Goal: Transaction & Acquisition: Purchase product/service

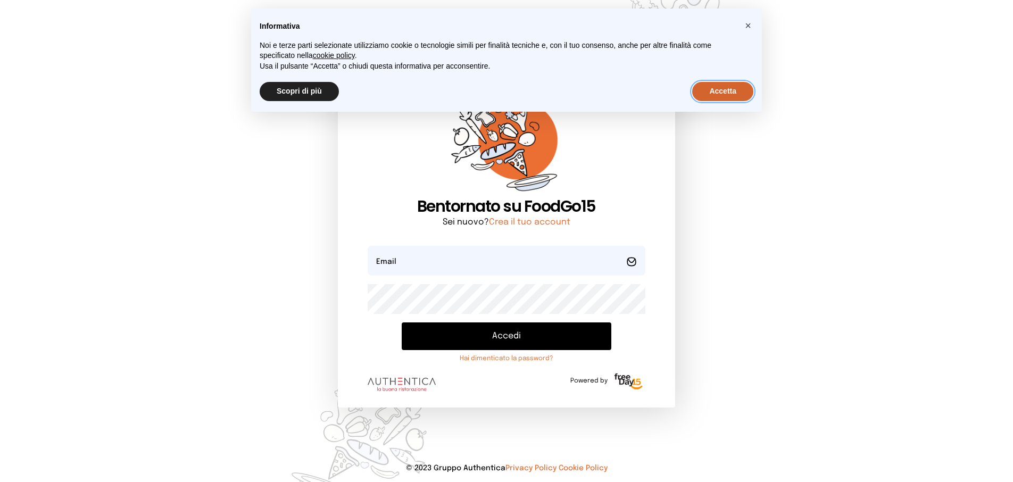
click at [734, 85] on button "Accetta" at bounding box center [722, 91] width 61 height 19
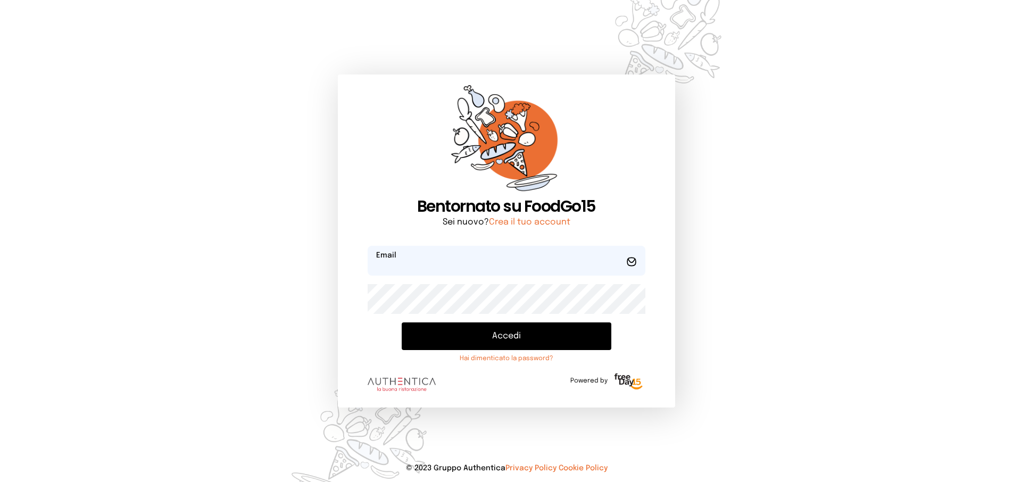
click at [452, 269] on input "email" at bounding box center [506, 261] width 277 height 30
type input "**********"
click at [496, 339] on button "Accedi" at bounding box center [506, 336] width 209 height 28
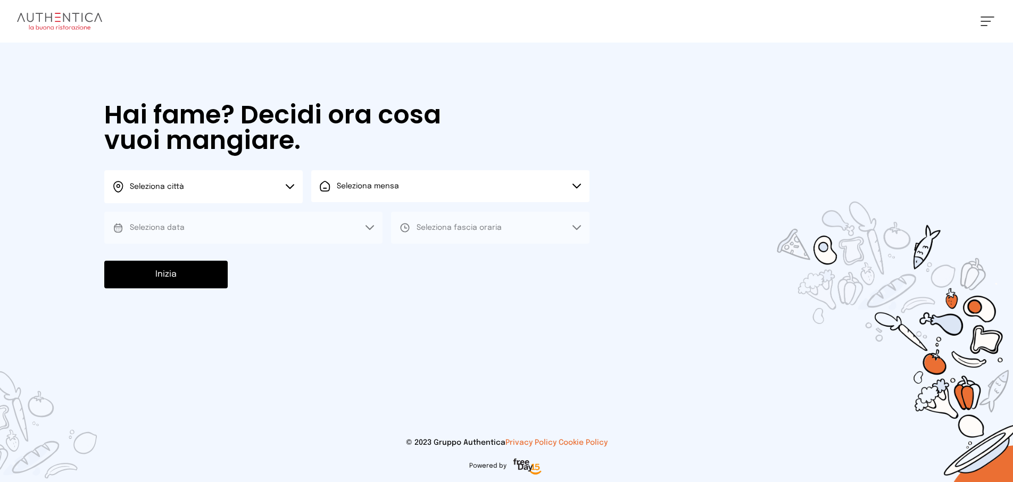
click at [294, 186] on icon at bounding box center [290, 186] width 9 height 5
click at [284, 211] on li "Terni" at bounding box center [203, 217] width 198 height 29
click at [361, 196] on button "Seleziona mensa" at bounding box center [450, 186] width 278 height 32
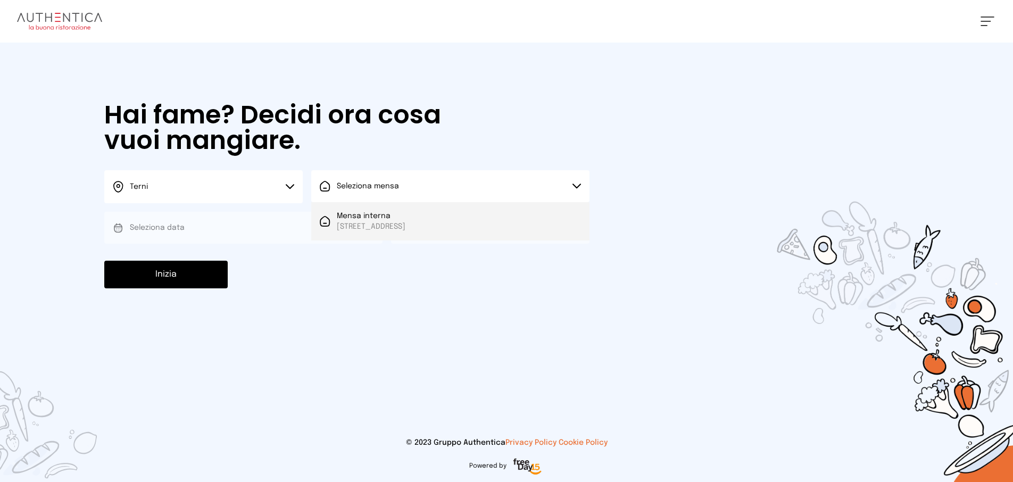
drag, startPoint x: 368, startPoint y: 223, endPoint x: 353, endPoint y: 235, distance: 18.5
click at [368, 224] on span "[STREET_ADDRESS]" at bounding box center [371, 226] width 69 height 11
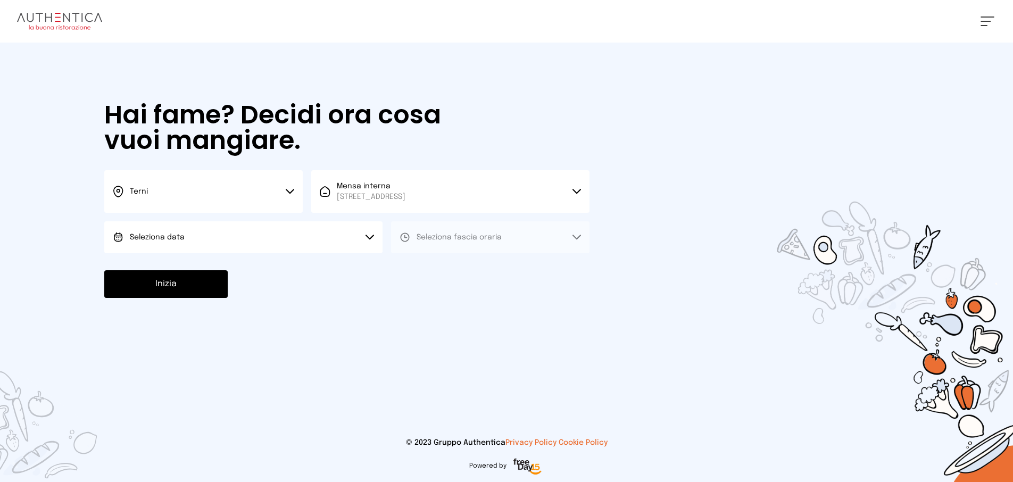
drag, startPoint x: 336, startPoint y: 240, endPoint x: 333, endPoint y: 247, distance: 7.4
click at [335, 241] on button "Seleziona data" at bounding box center [243, 237] width 278 height 32
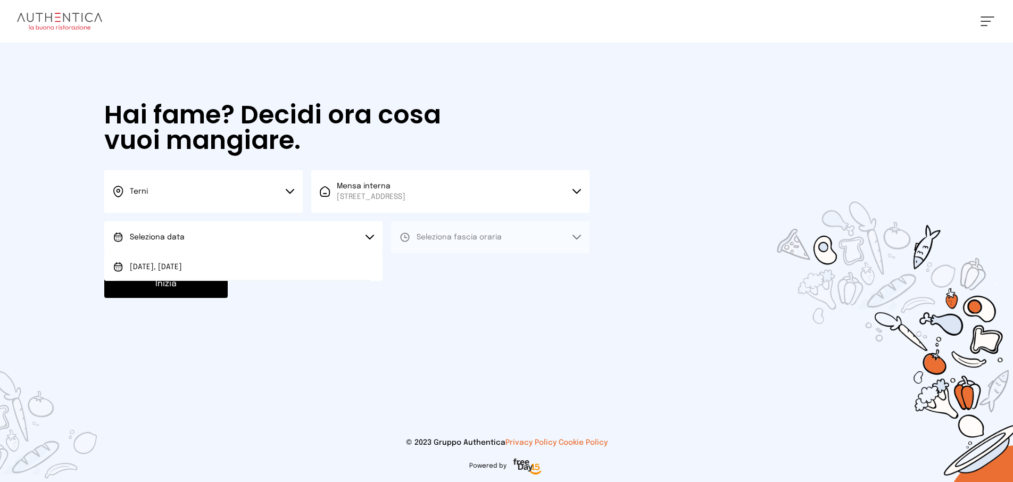
click at [329, 263] on li "[DATE], [DATE]" at bounding box center [243, 267] width 278 height 28
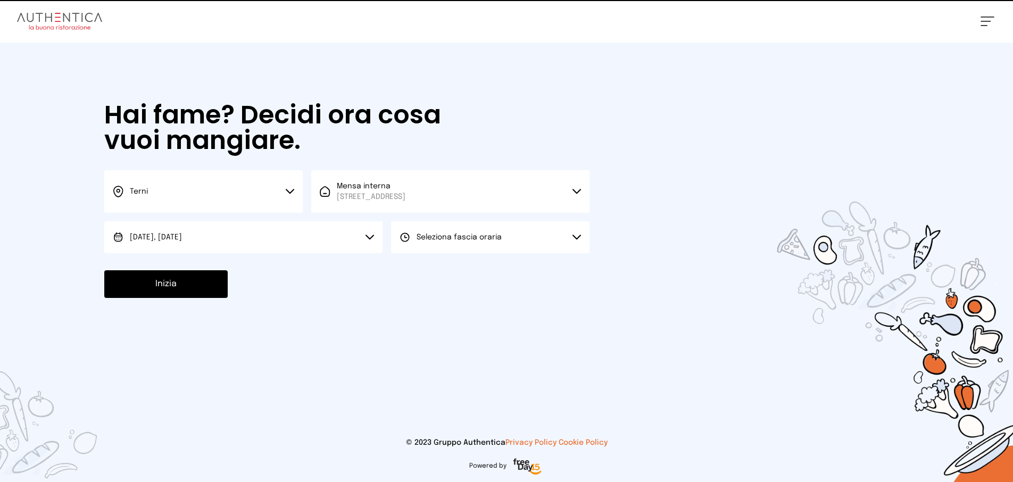
drag, startPoint x: 406, startPoint y: 251, endPoint x: 413, endPoint y: 265, distance: 16.2
click at [409, 255] on div "Hai fame? Decidi ora cosa vuoi mangiare. Terni Scegli la città [GEOGRAPHIC_DATA…" at bounding box center [347, 200] width 506 height 315
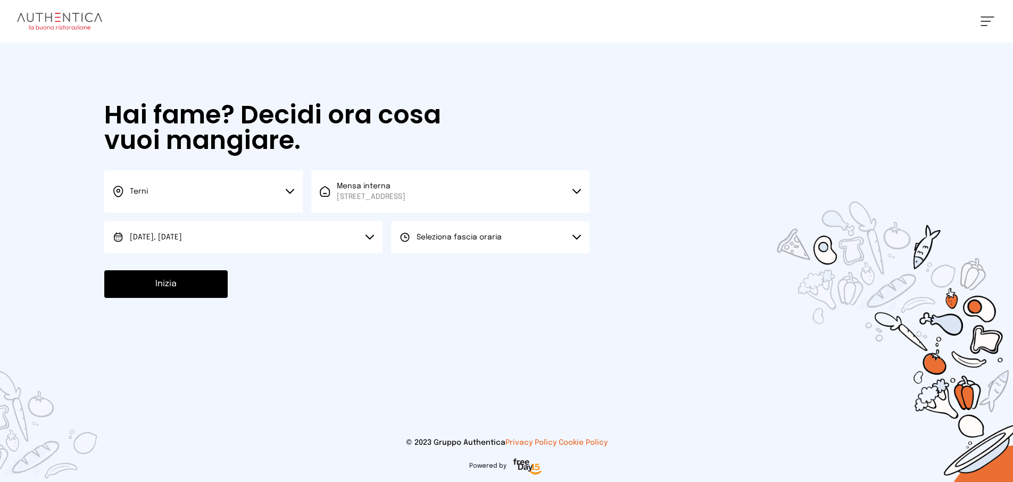
click at [438, 255] on div "Hai fame? Decidi ora cosa vuoi mangiare. Terni Scegli la città [GEOGRAPHIC_DATA…" at bounding box center [347, 200] width 506 height 315
drag, startPoint x: 444, startPoint y: 248, endPoint x: 444, endPoint y: 262, distance: 14.4
click at [444, 249] on button "Seleziona fascia oraria" at bounding box center [490, 237] width 198 height 32
click at [444, 266] on li "Pranzo" at bounding box center [490, 267] width 198 height 28
click at [127, 280] on button "Inizia" at bounding box center [165, 284] width 123 height 28
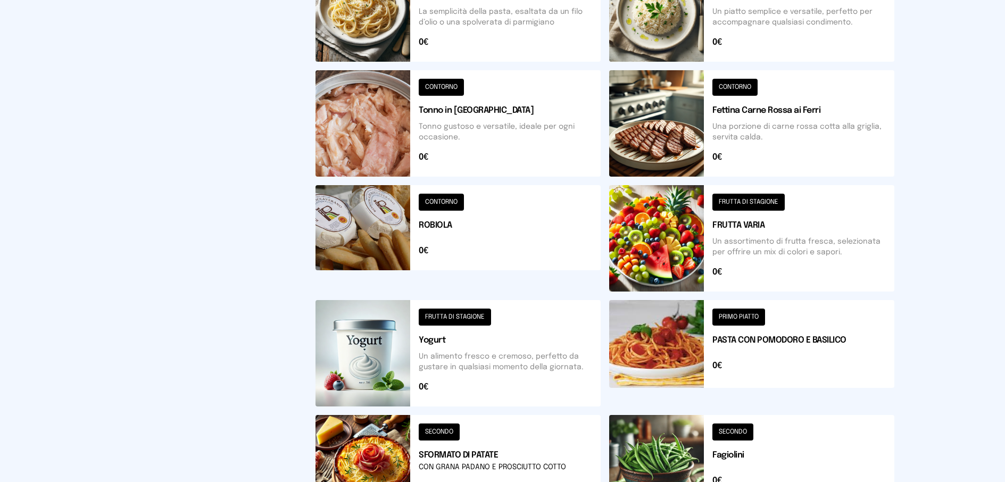
scroll to position [388, 0]
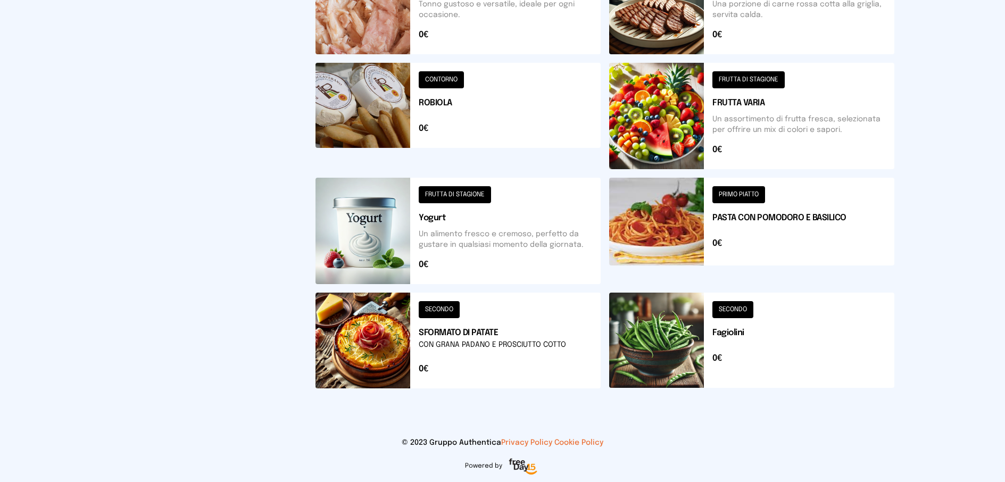
click at [748, 307] on button at bounding box center [751, 341] width 285 height 96
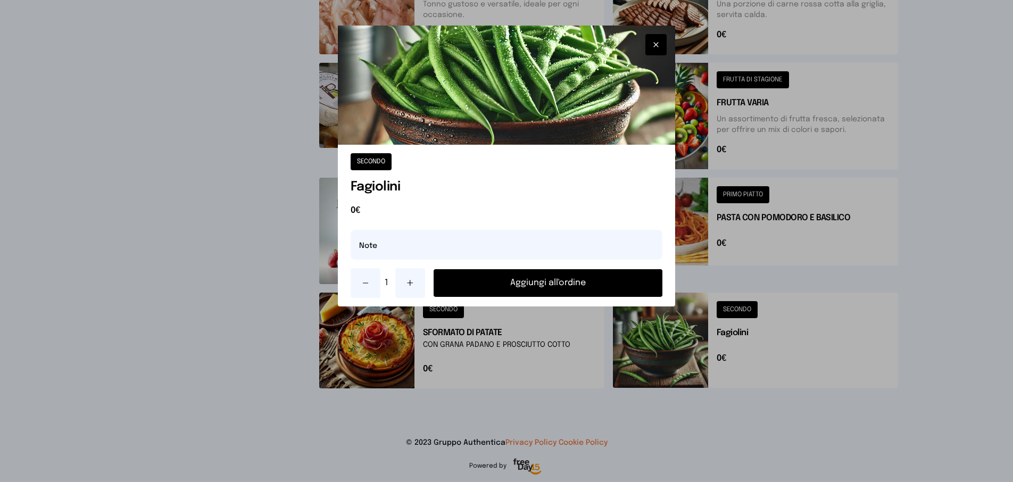
click at [605, 284] on button "Aggiungi all'ordine" at bounding box center [548, 283] width 229 height 28
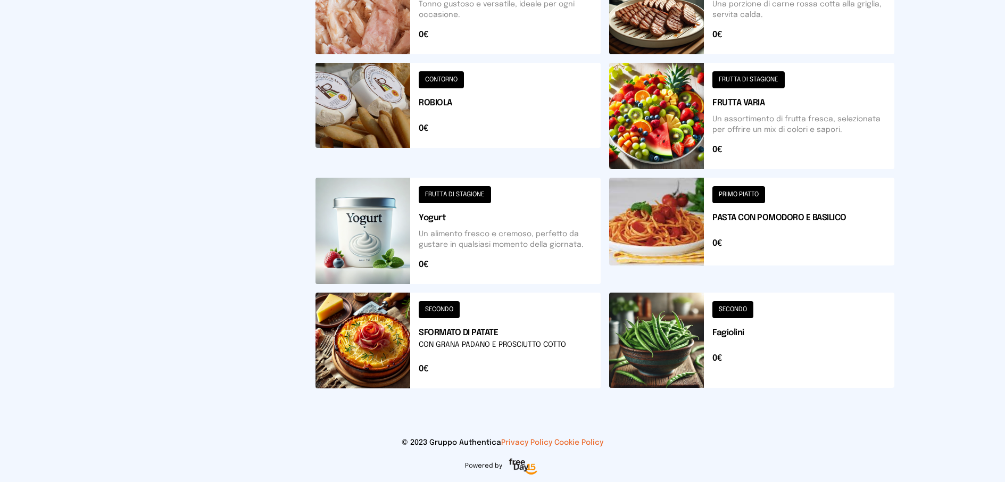
scroll to position [229, 0]
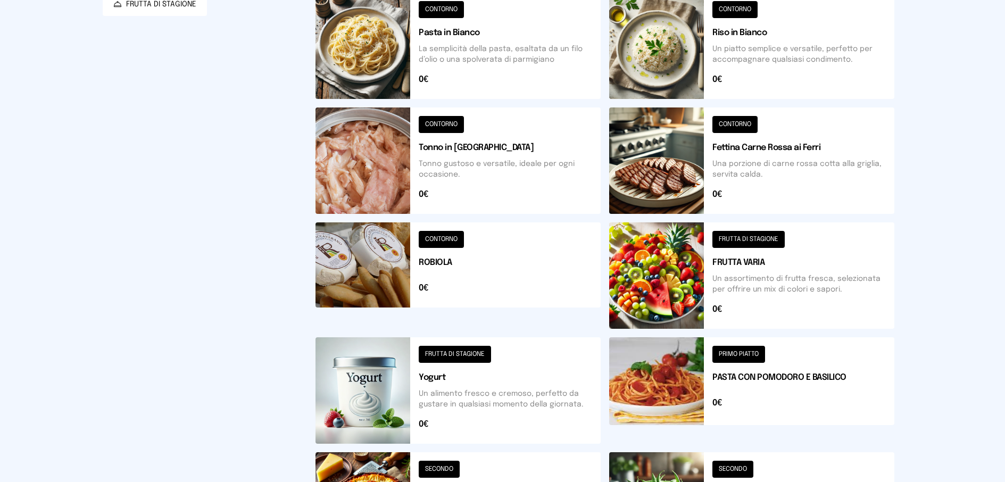
click at [739, 130] on button at bounding box center [751, 160] width 285 height 106
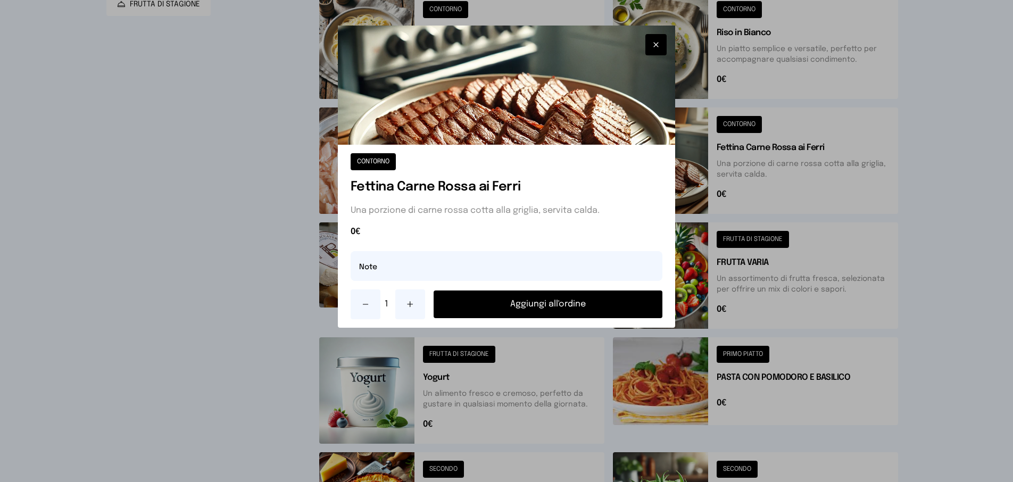
click at [588, 296] on button "Aggiungi all'ordine" at bounding box center [548, 304] width 229 height 28
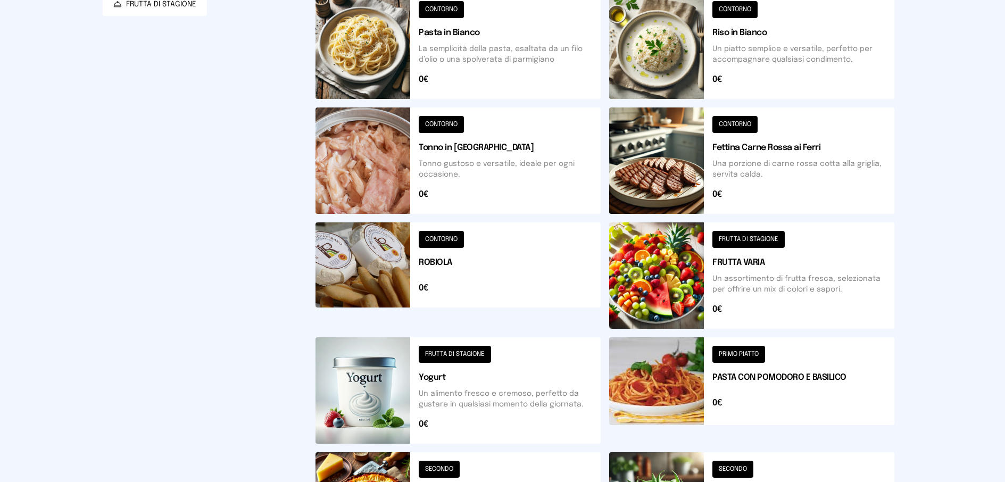
click at [737, 240] on button at bounding box center [751, 275] width 285 height 106
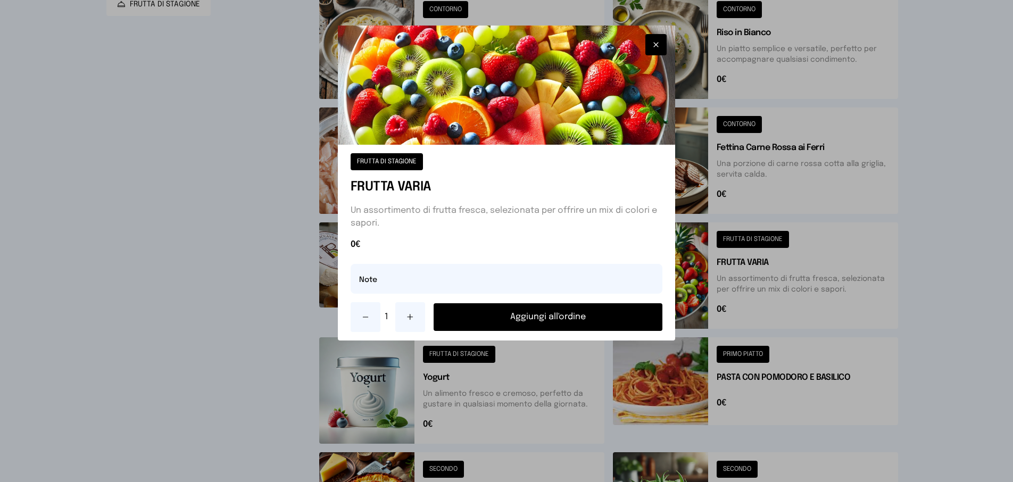
click at [592, 316] on button "Aggiungi all'ordine" at bounding box center [548, 317] width 229 height 28
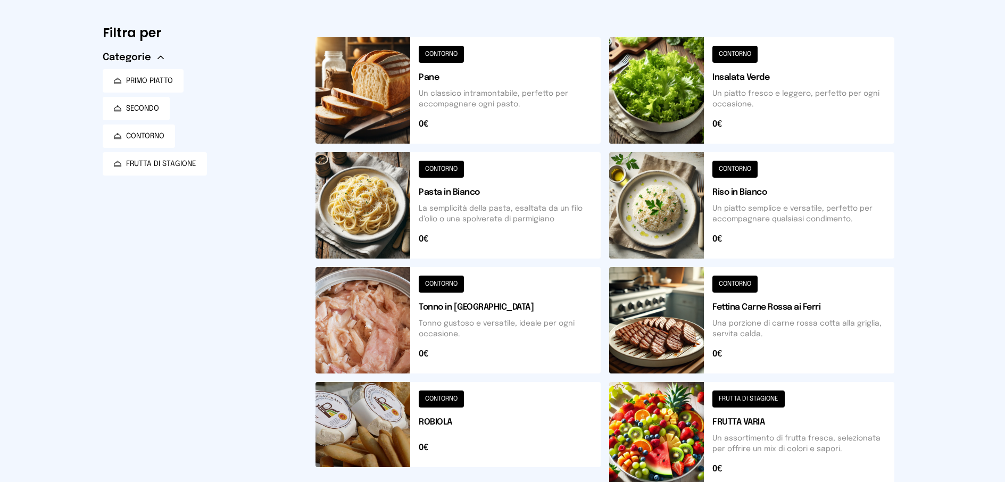
scroll to position [0, 0]
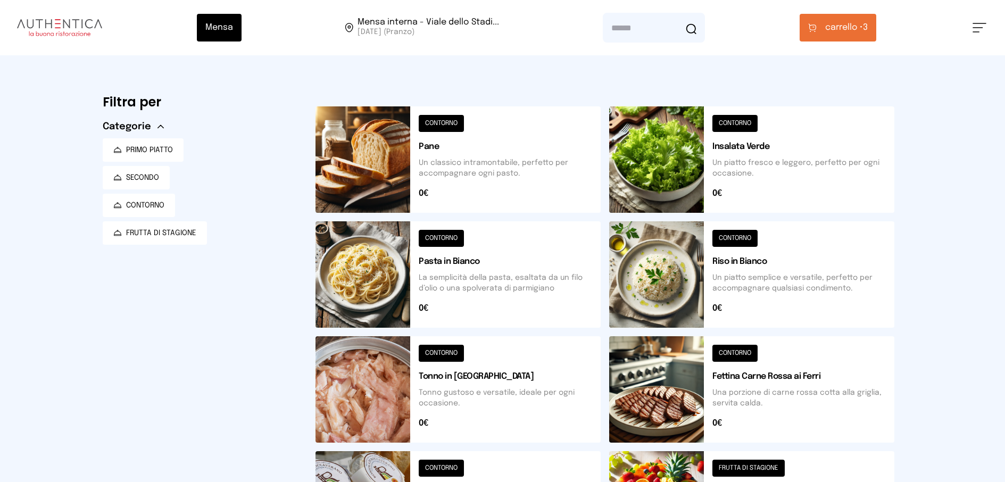
click at [838, 33] on span "carrello •" at bounding box center [844, 27] width 38 height 13
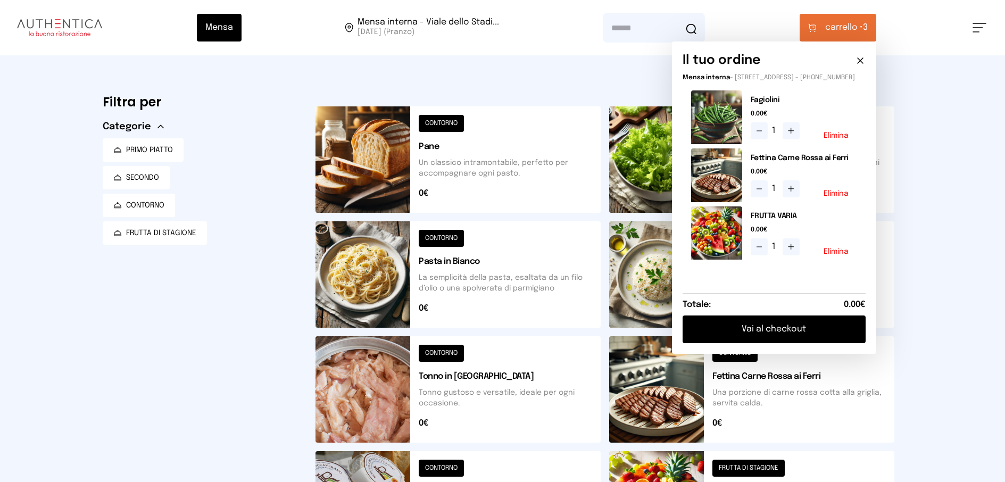
click at [774, 334] on button "Vai al checkout" at bounding box center [773, 329] width 183 height 28
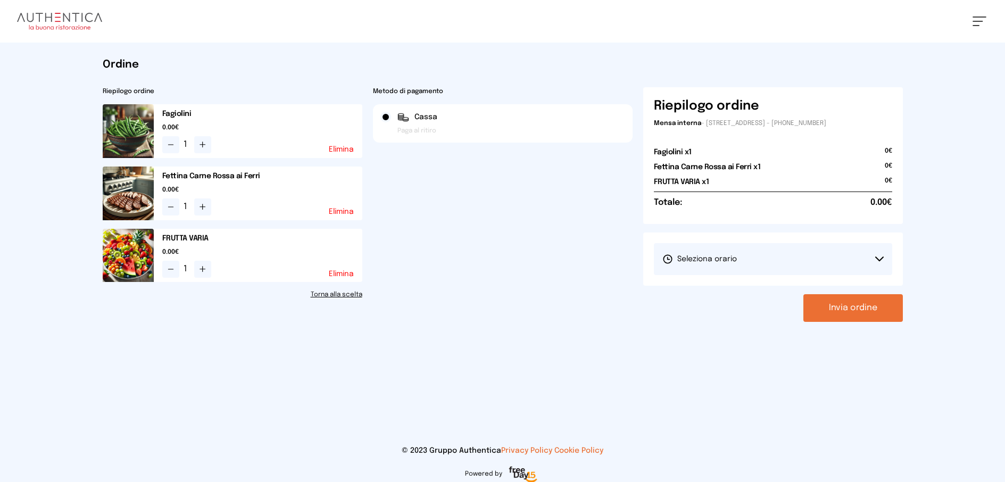
click at [879, 256] on icon at bounding box center [879, 258] width 9 height 5
click at [801, 291] on li "1° Turno (13:00 - 15:00)" at bounding box center [773, 289] width 238 height 28
click at [851, 314] on button "Invia ordine" at bounding box center [852, 308] width 99 height 28
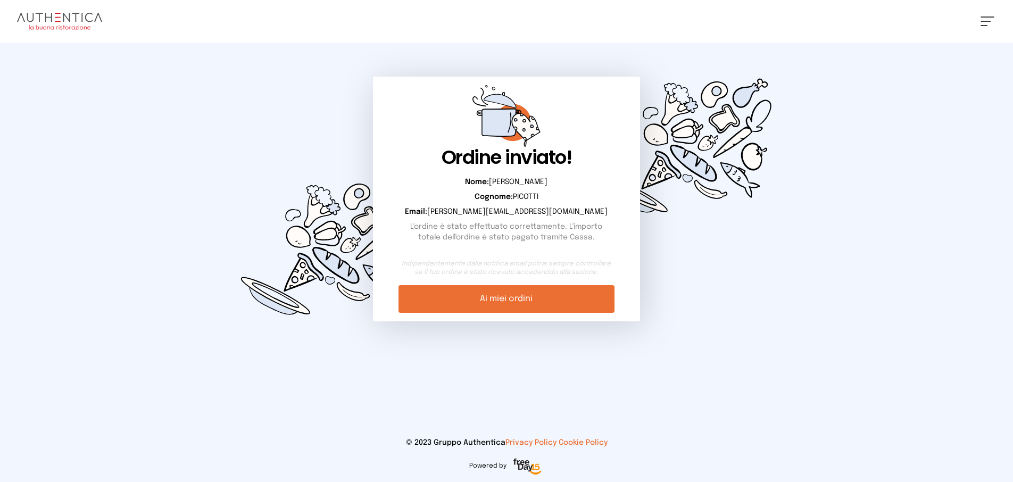
click at [579, 301] on link "Ai miei ordini" at bounding box center [505, 299] width 215 height 28
